Goal: Task Accomplishment & Management: Manage account settings

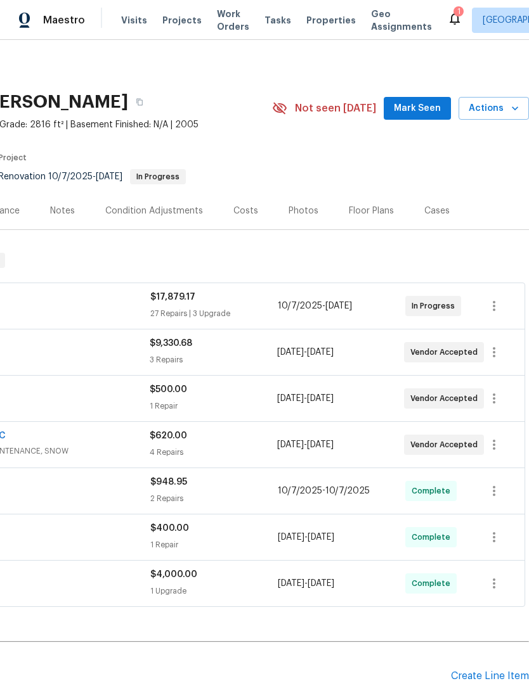
scroll to position [0, 188]
click at [496, 349] on icon "button" at bounding box center [493, 352] width 15 height 15
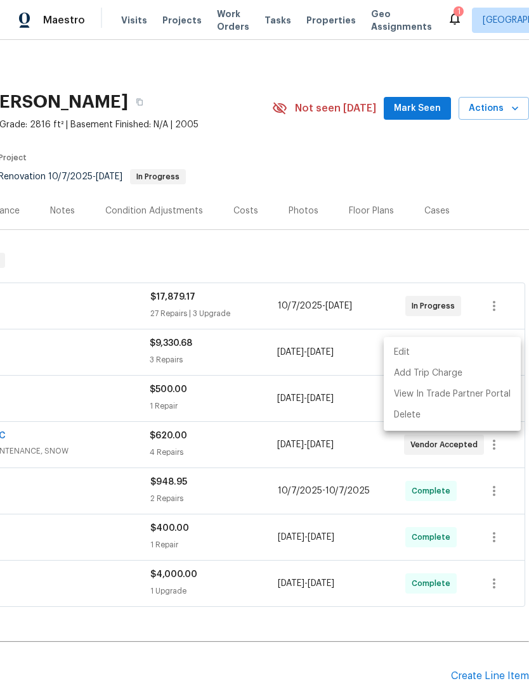
click at [418, 354] on li "Edit" at bounding box center [452, 352] width 137 height 21
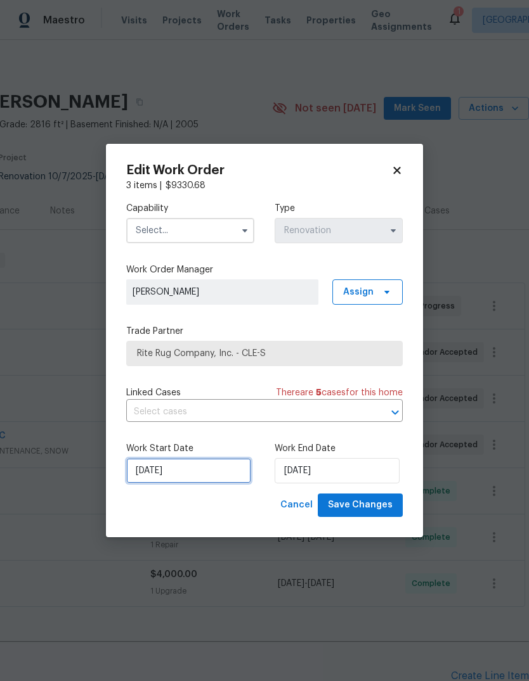
click at [179, 472] on input "[DATE]" at bounding box center [188, 470] width 125 height 25
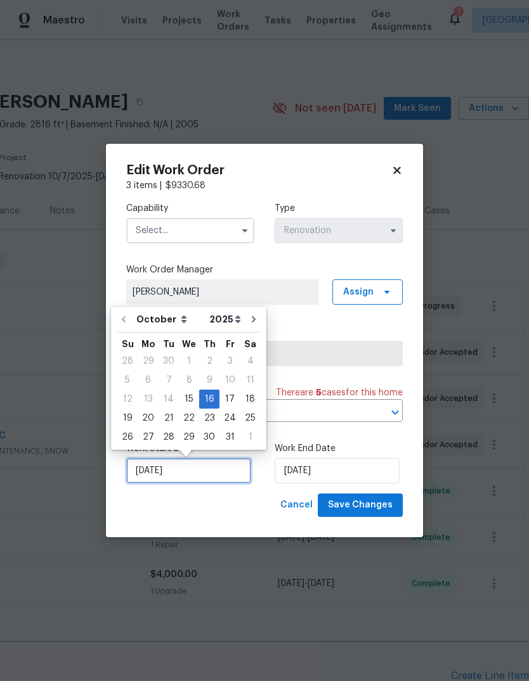
scroll to position [10, 0]
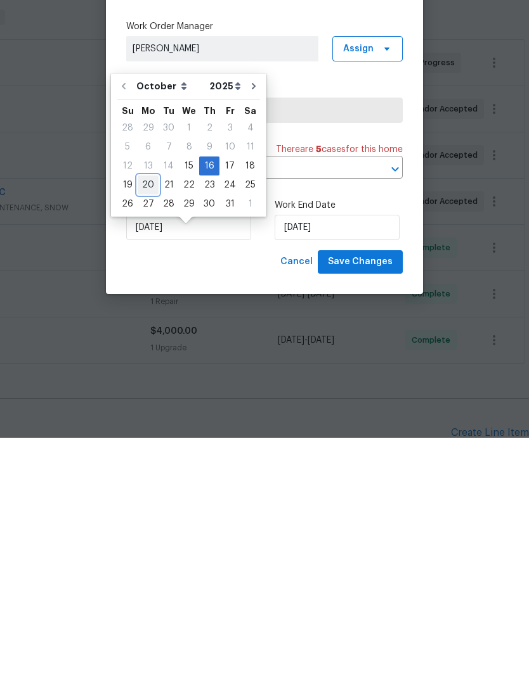
click at [155, 420] on div "20" at bounding box center [148, 429] width 21 height 18
type input "[DATE]"
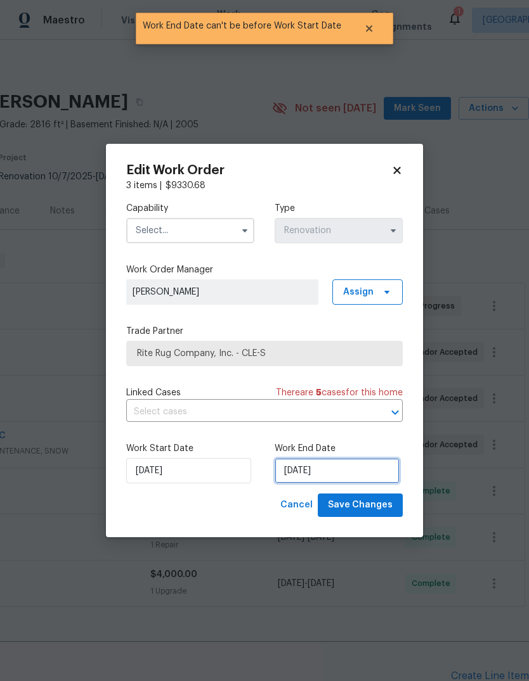
click at [315, 468] on input "[DATE]" at bounding box center [336, 470] width 125 height 25
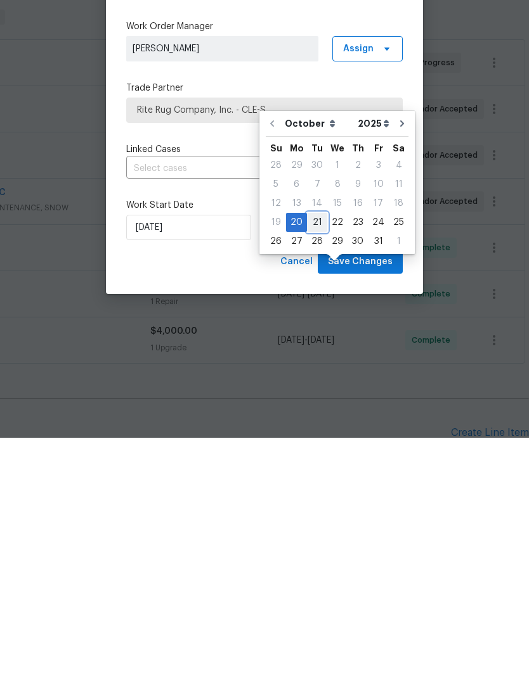
click at [317, 457] on div "21" at bounding box center [317, 466] width 20 height 18
type input "[DATE]"
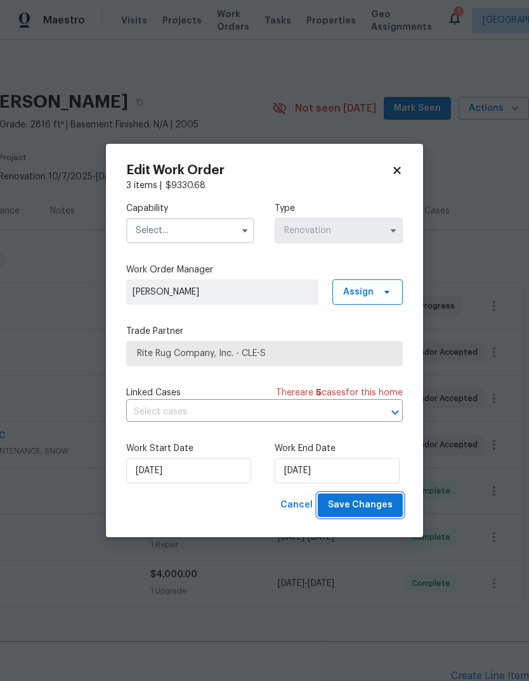
click at [380, 508] on span "Save Changes" at bounding box center [360, 506] width 65 height 16
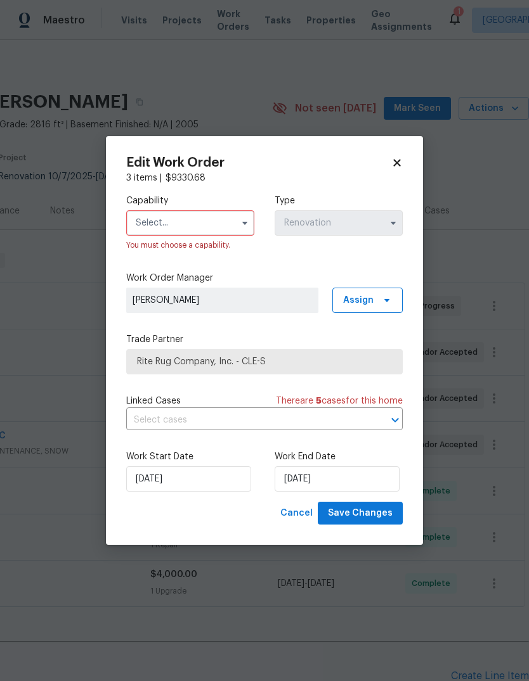
click at [203, 217] on input "text" at bounding box center [190, 222] width 128 height 25
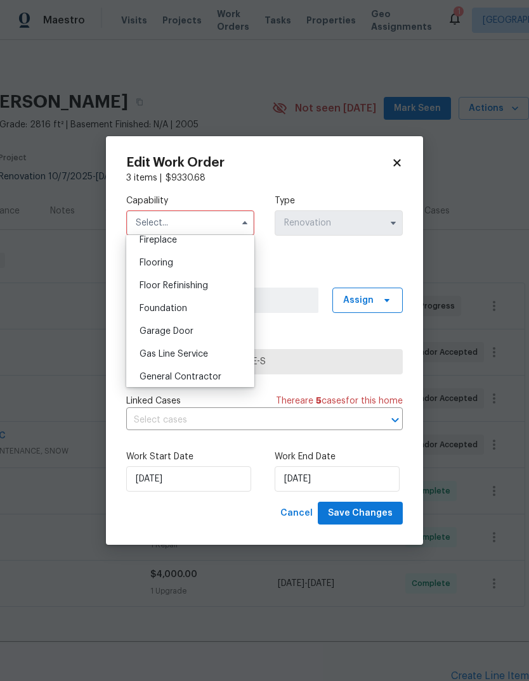
scroll to position [476, 0]
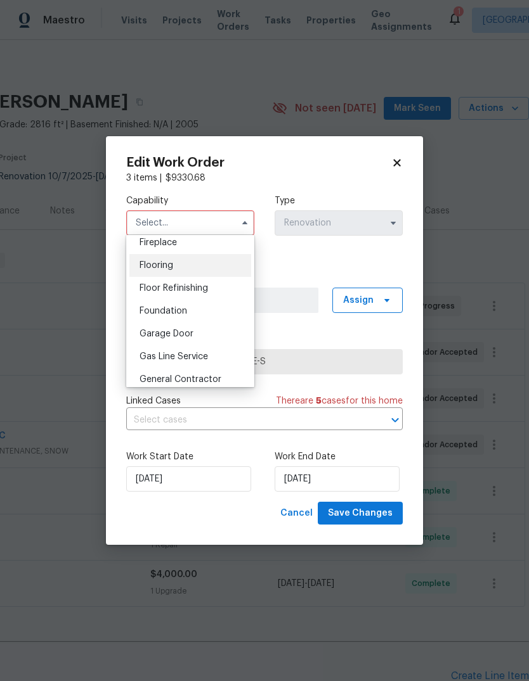
click at [176, 264] on div "Flooring" at bounding box center [190, 265] width 122 height 23
type input "Flooring"
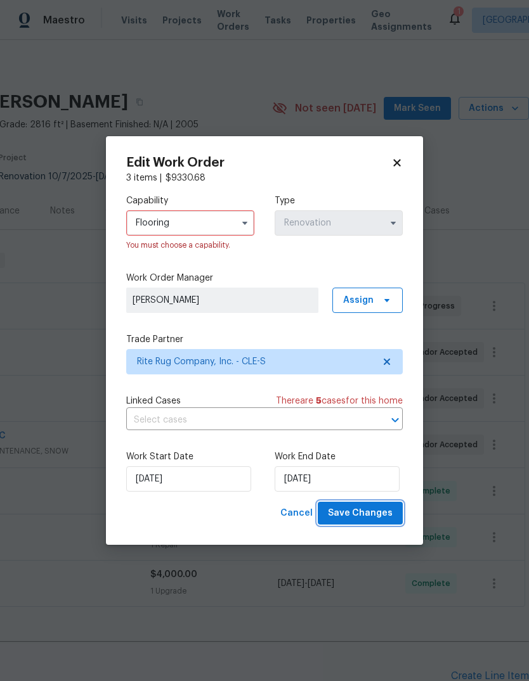
click at [372, 510] on span "Save Changes" at bounding box center [360, 514] width 65 height 16
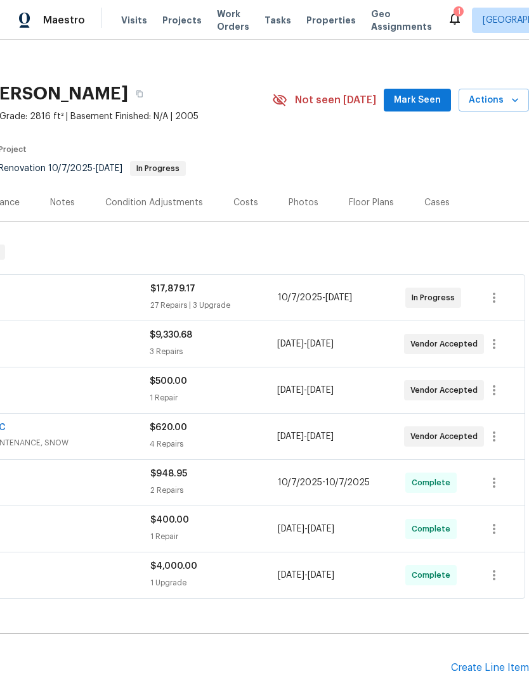
scroll to position [8, 188]
click at [495, 383] on icon "button" at bounding box center [493, 390] width 15 height 15
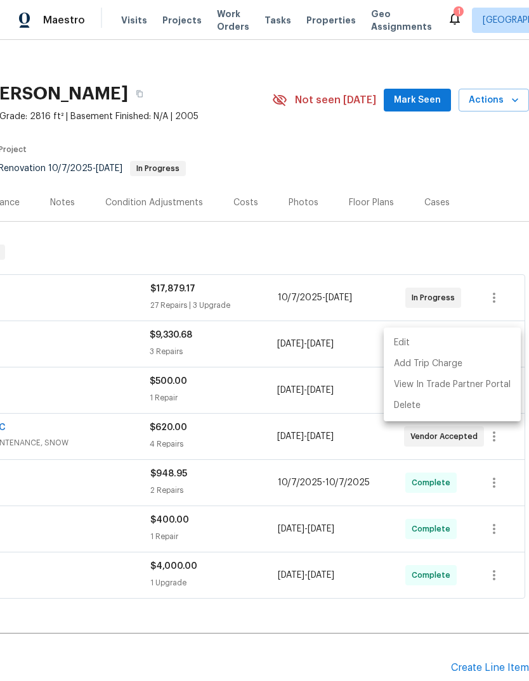
click at [430, 341] on li "Edit" at bounding box center [452, 343] width 137 height 21
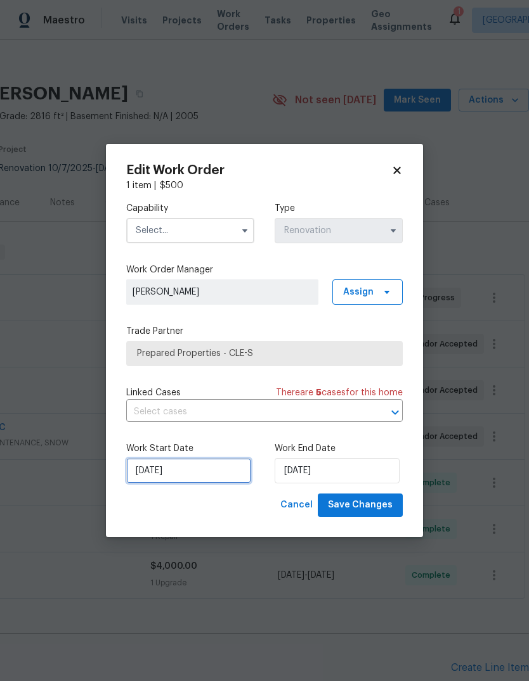
click at [180, 474] on input "[DATE]" at bounding box center [188, 470] width 125 height 25
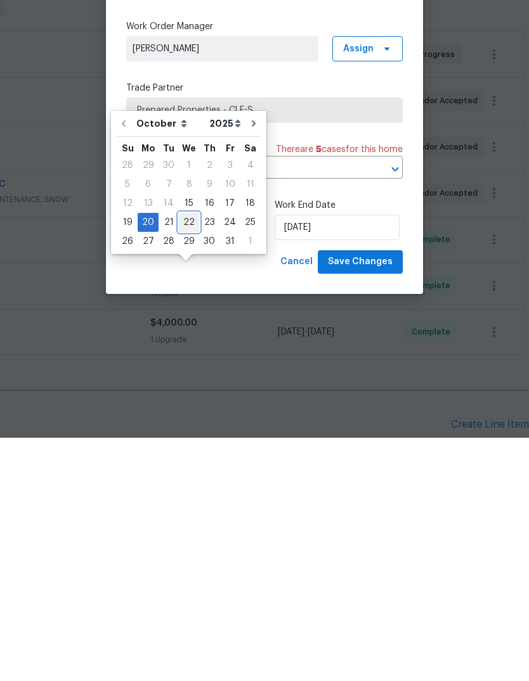
click at [188, 457] on div "22" at bounding box center [189, 466] width 20 height 18
type input "[DATE]"
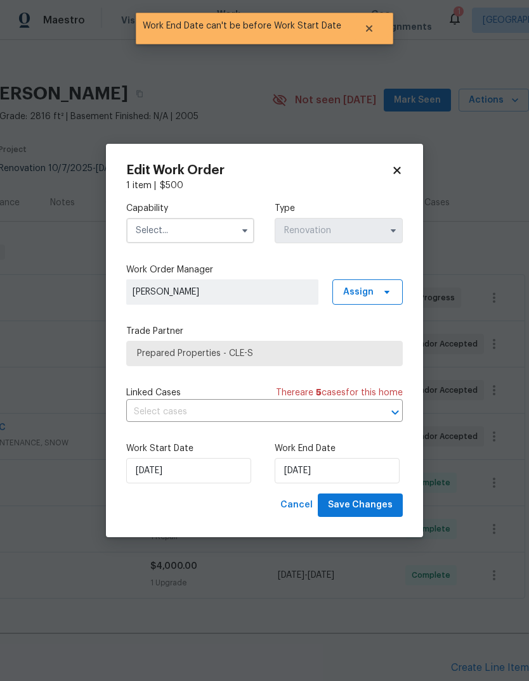
click at [205, 231] on input "text" at bounding box center [190, 230] width 128 height 25
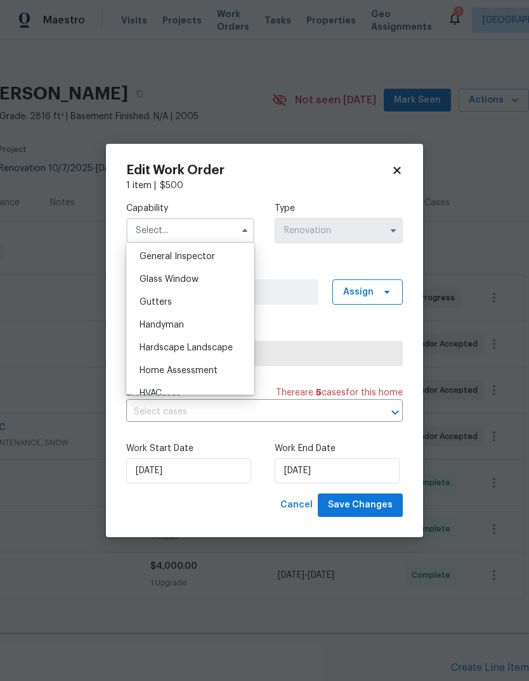
scroll to position [629, 0]
click at [194, 329] on div "Handyman" at bounding box center [190, 325] width 122 height 23
type input "Handyman"
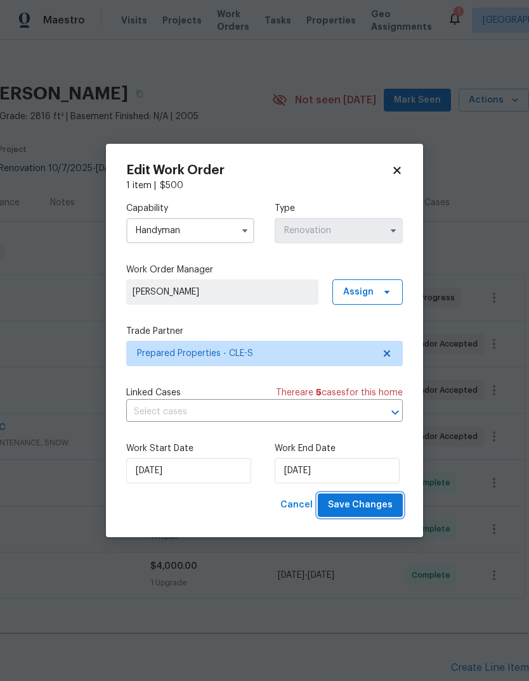
click at [380, 515] on button "Save Changes" at bounding box center [360, 505] width 85 height 23
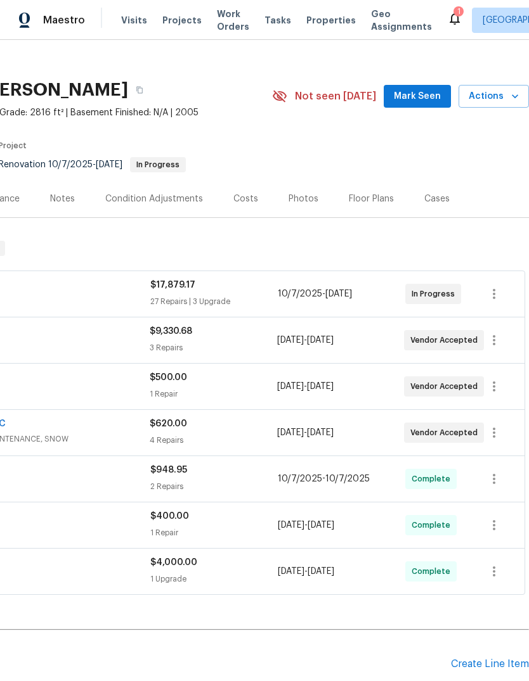
scroll to position [12, 188]
click at [68, 200] on div "Notes" at bounding box center [62, 199] width 25 height 13
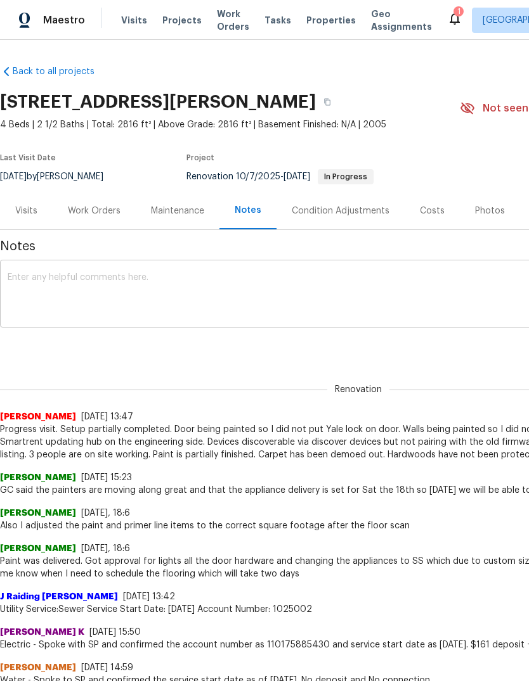
click at [25, 289] on textarea at bounding box center [358, 295] width 701 height 44
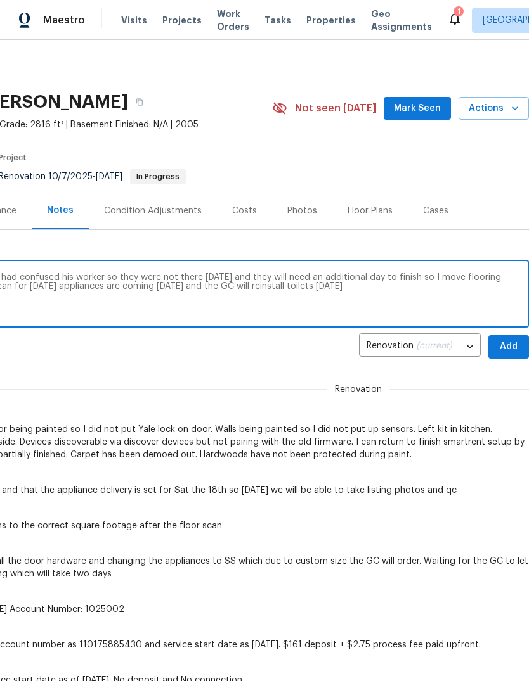
scroll to position [0, 188]
type textarea "Spoke to the GC and the flooring new guy had confused his worker so they were n…"
click at [508, 347] on span "Add" at bounding box center [508, 347] width 20 height 16
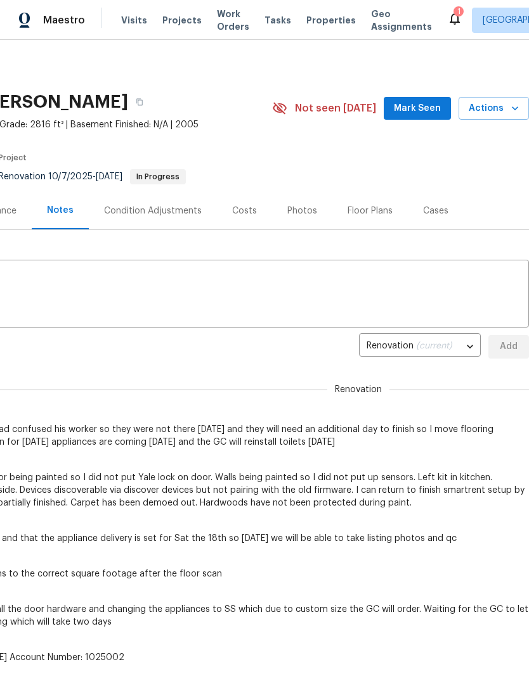
click at [417, 108] on span "Mark Seen" at bounding box center [417, 109] width 47 height 16
